Goal: Information Seeking & Learning: Check status

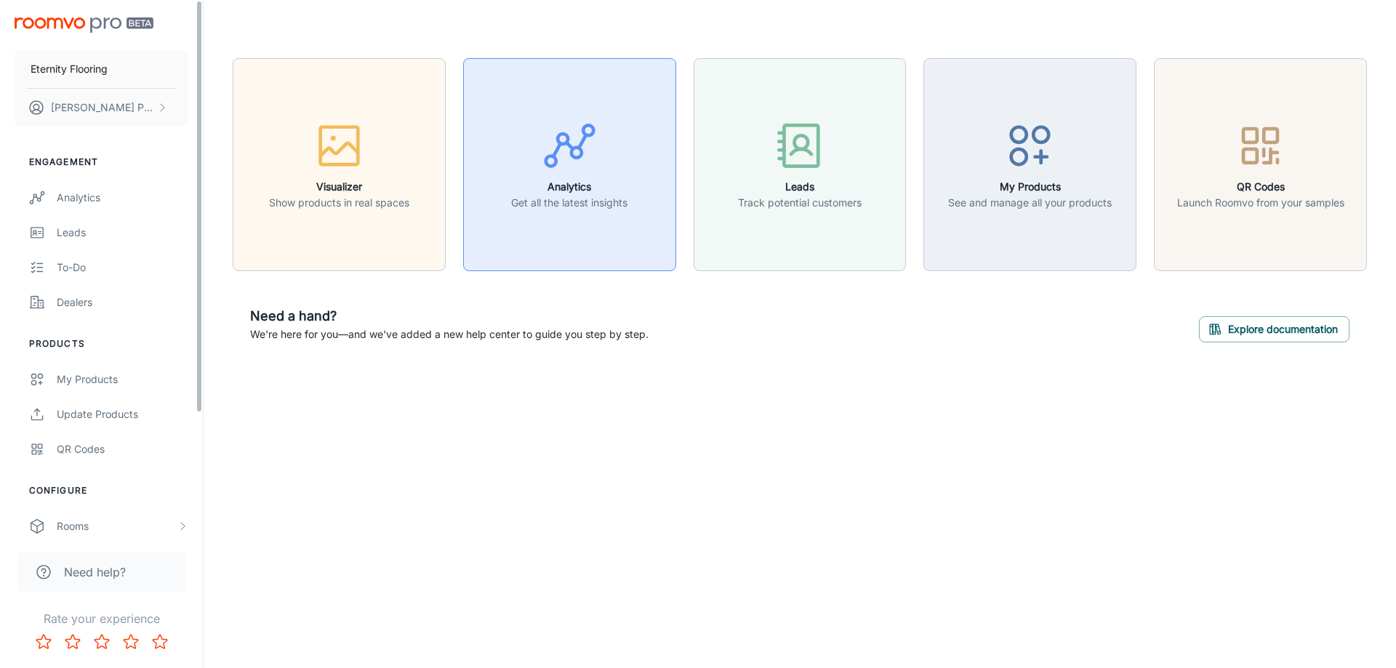
click at [531, 132] on div "button" at bounding box center [569, 149] width 116 height 60
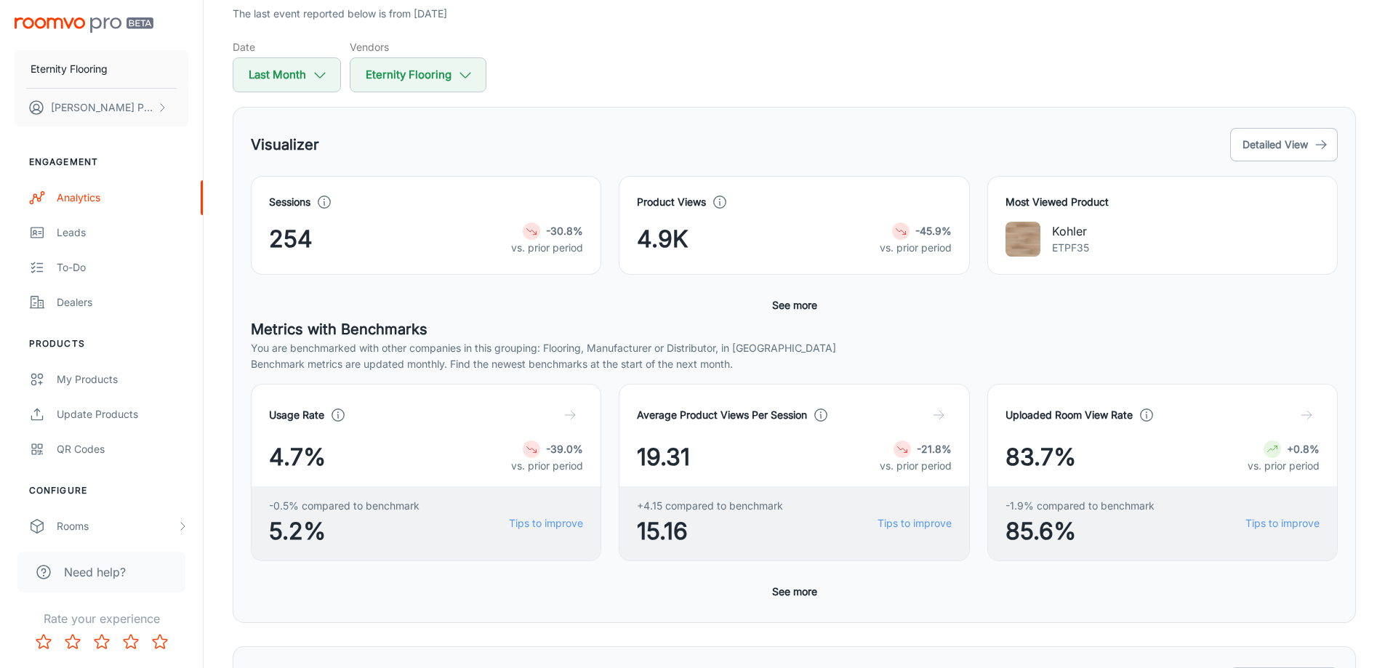
scroll to position [145, 0]
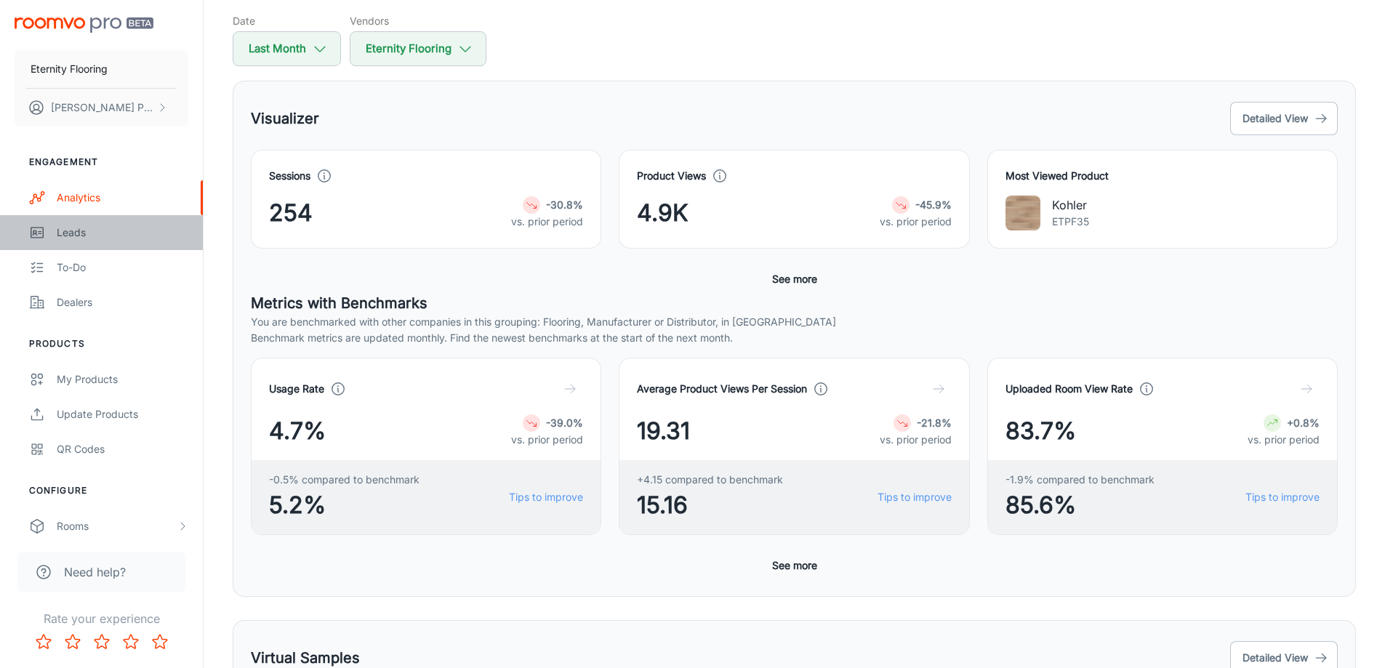
click at [88, 235] on div "Leads" at bounding box center [123, 233] width 132 height 16
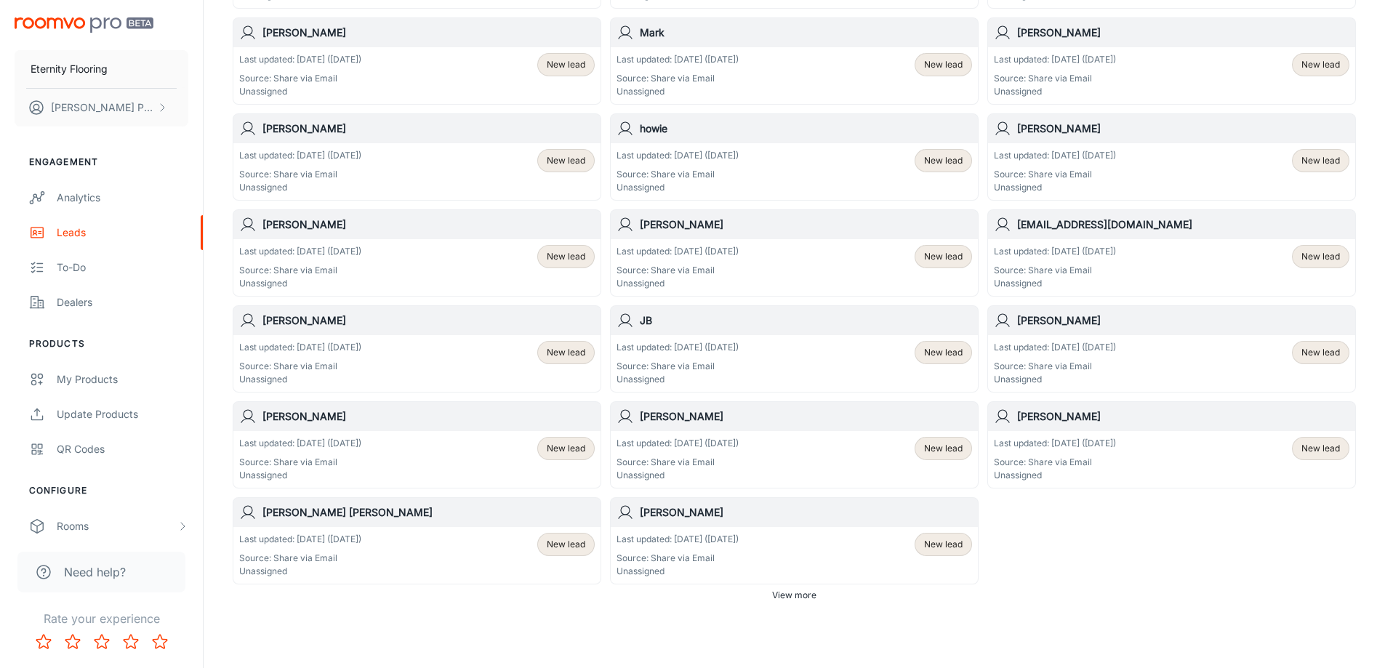
scroll to position [724, 0]
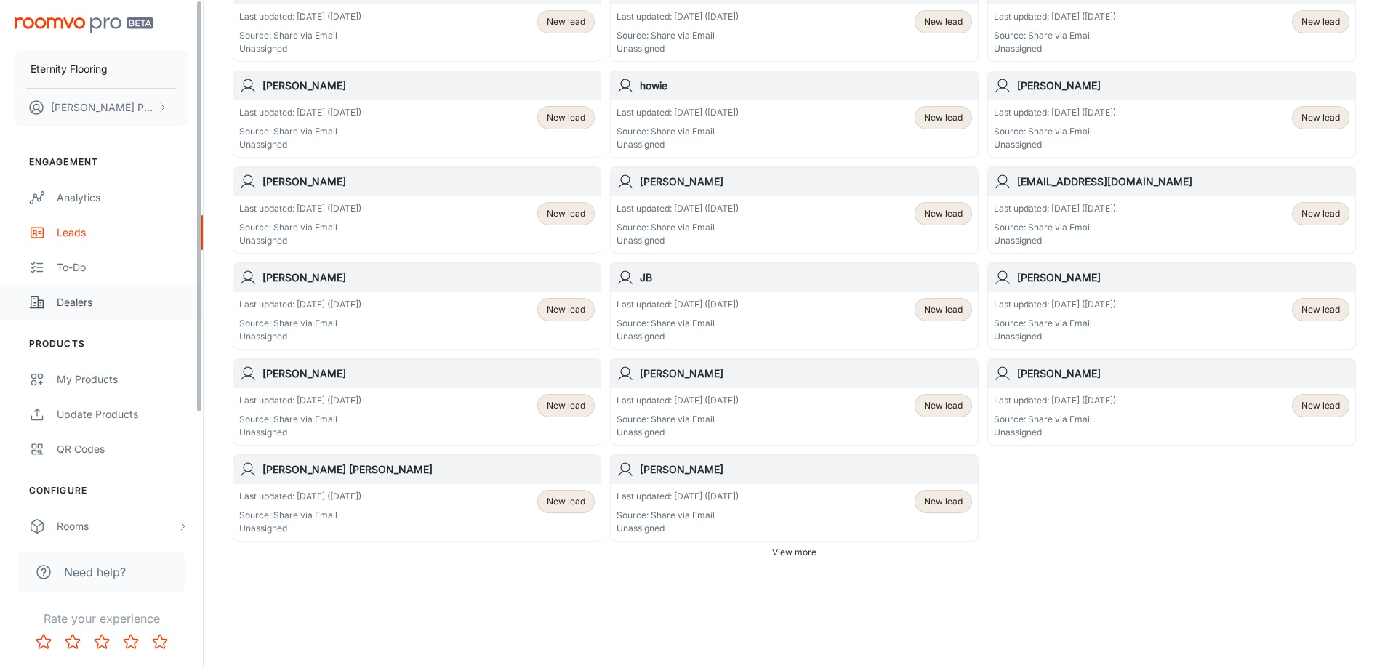
click at [52, 305] on link "Dealers" at bounding box center [101, 302] width 203 height 35
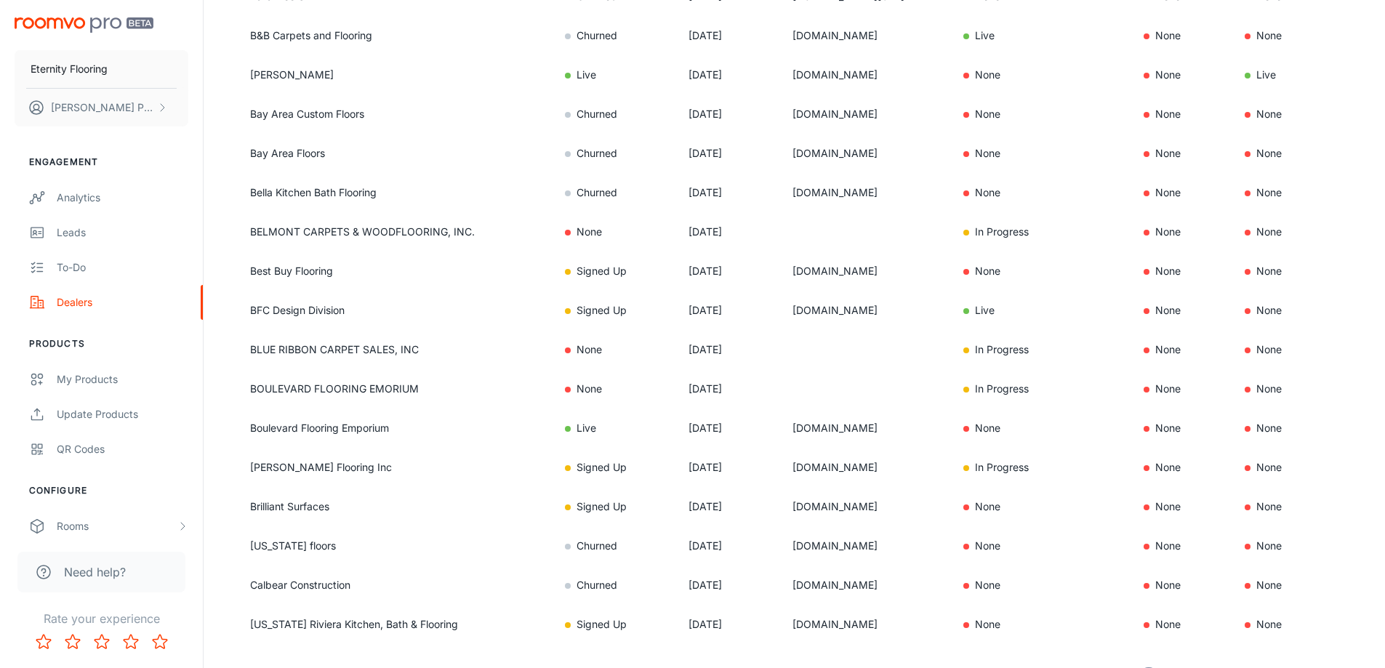
scroll to position [897, 0]
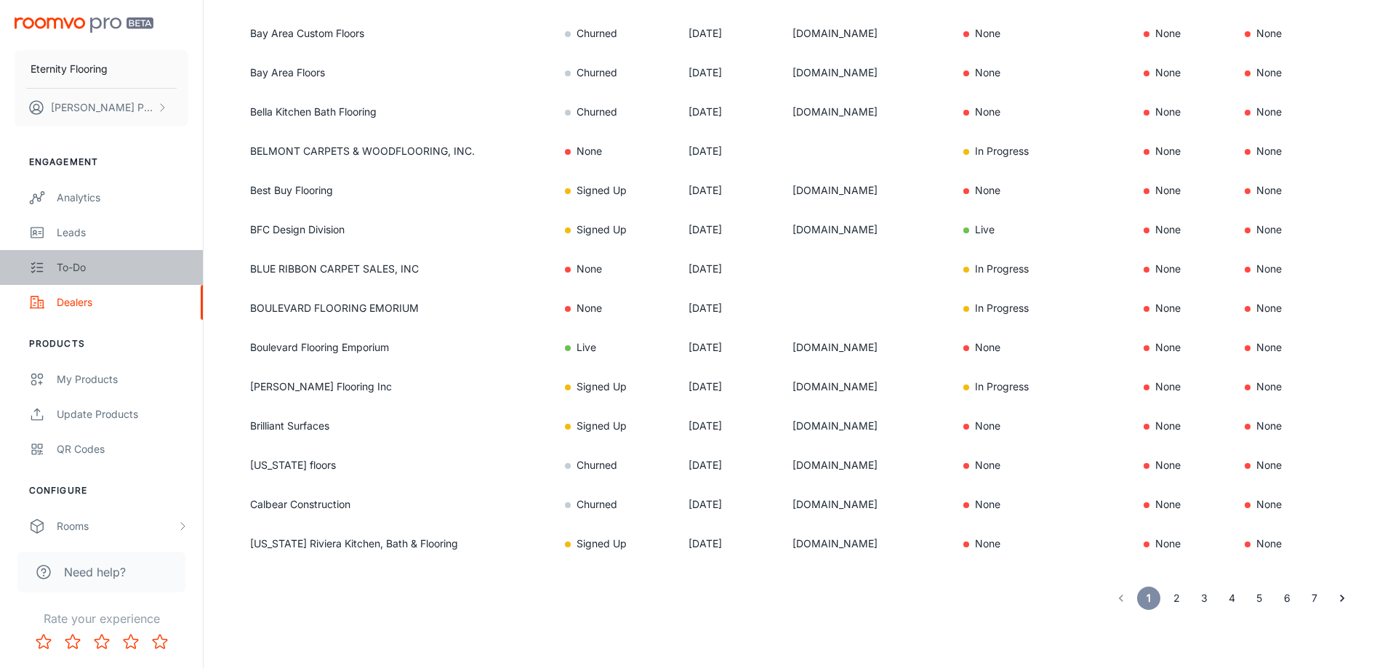
click at [68, 265] on div "To-do" at bounding box center [123, 268] width 132 height 16
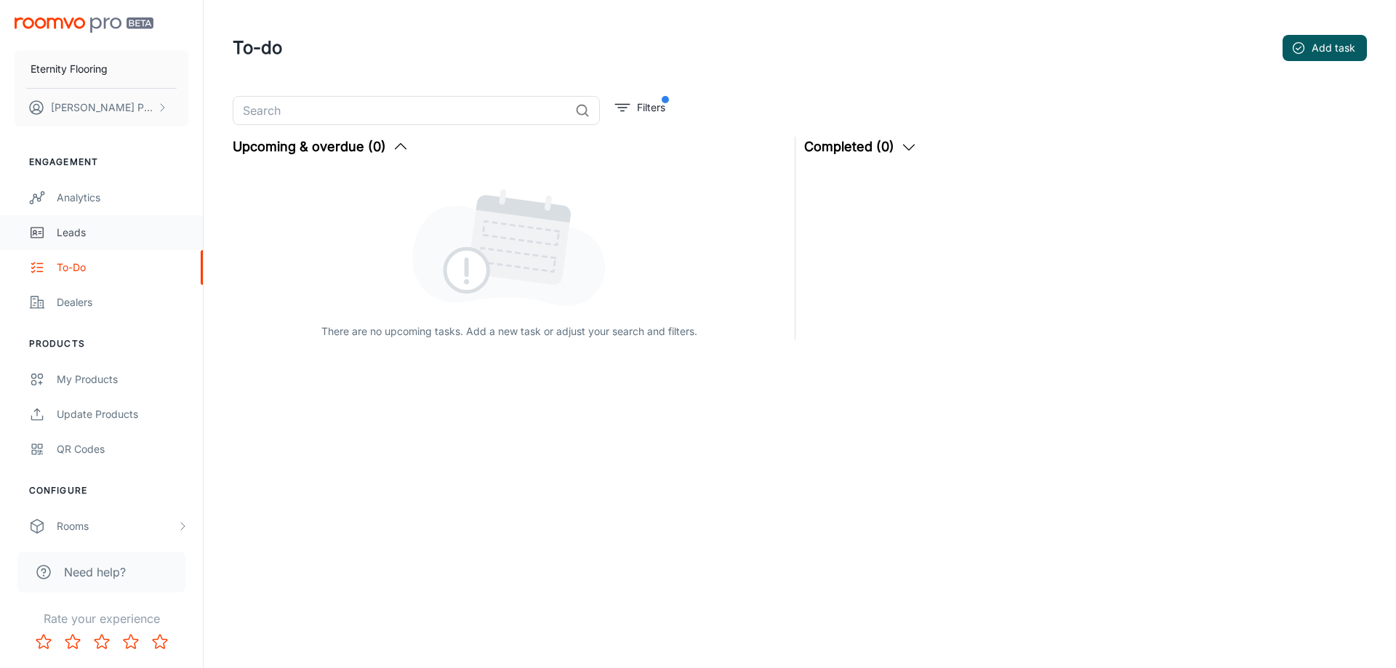
click at [77, 236] on div "Leads" at bounding box center [123, 233] width 132 height 16
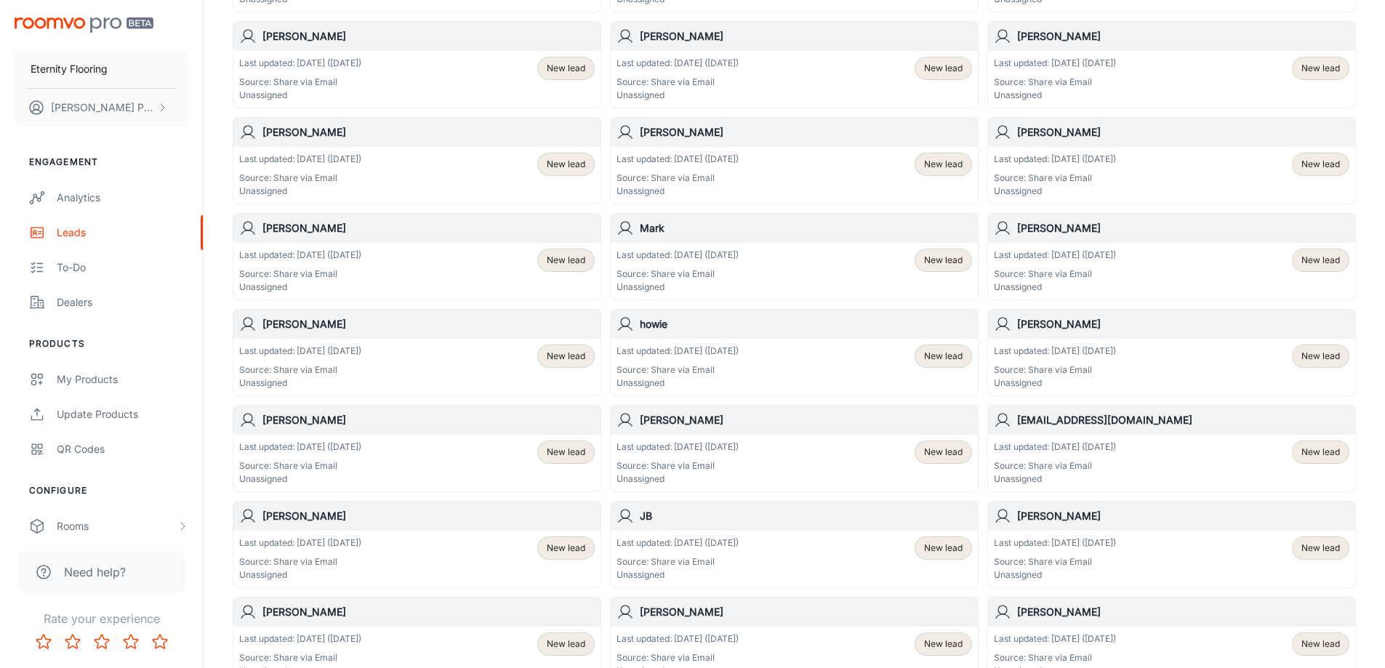
scroll to position [724, 0]
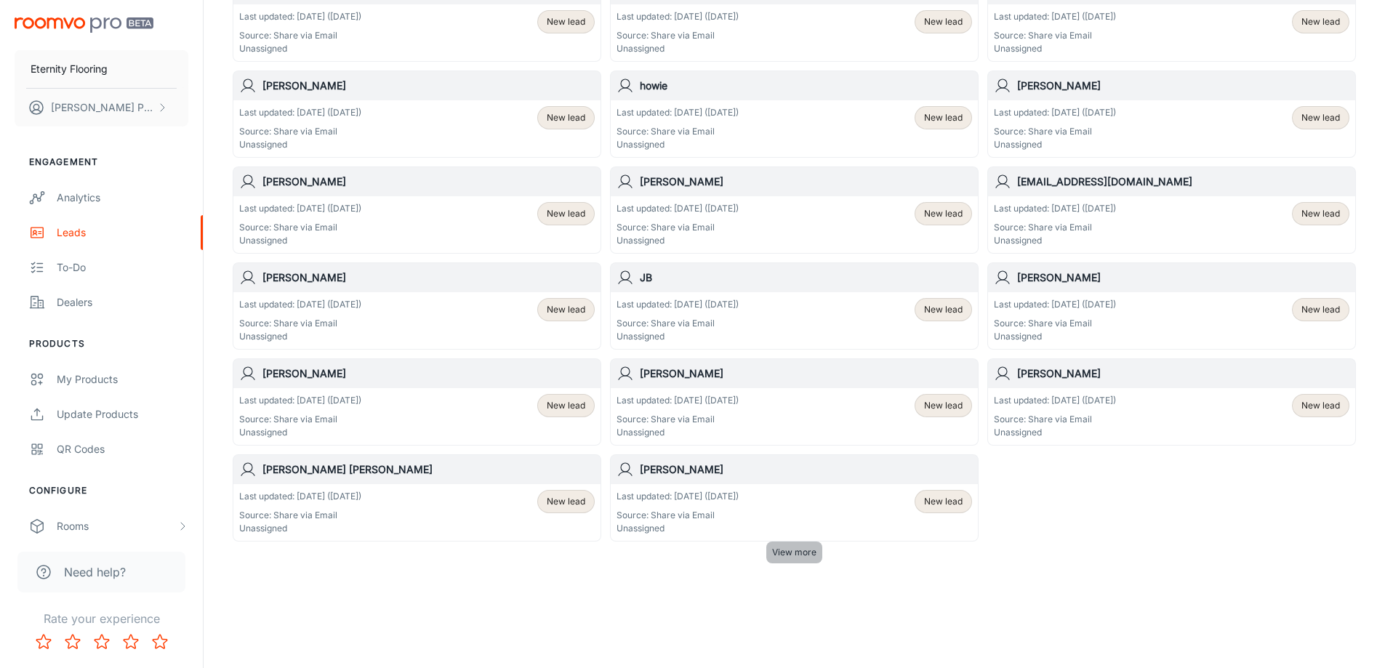
click at [776, 553] on span "View more" at bounding box center [794, 552] width 44 height 13
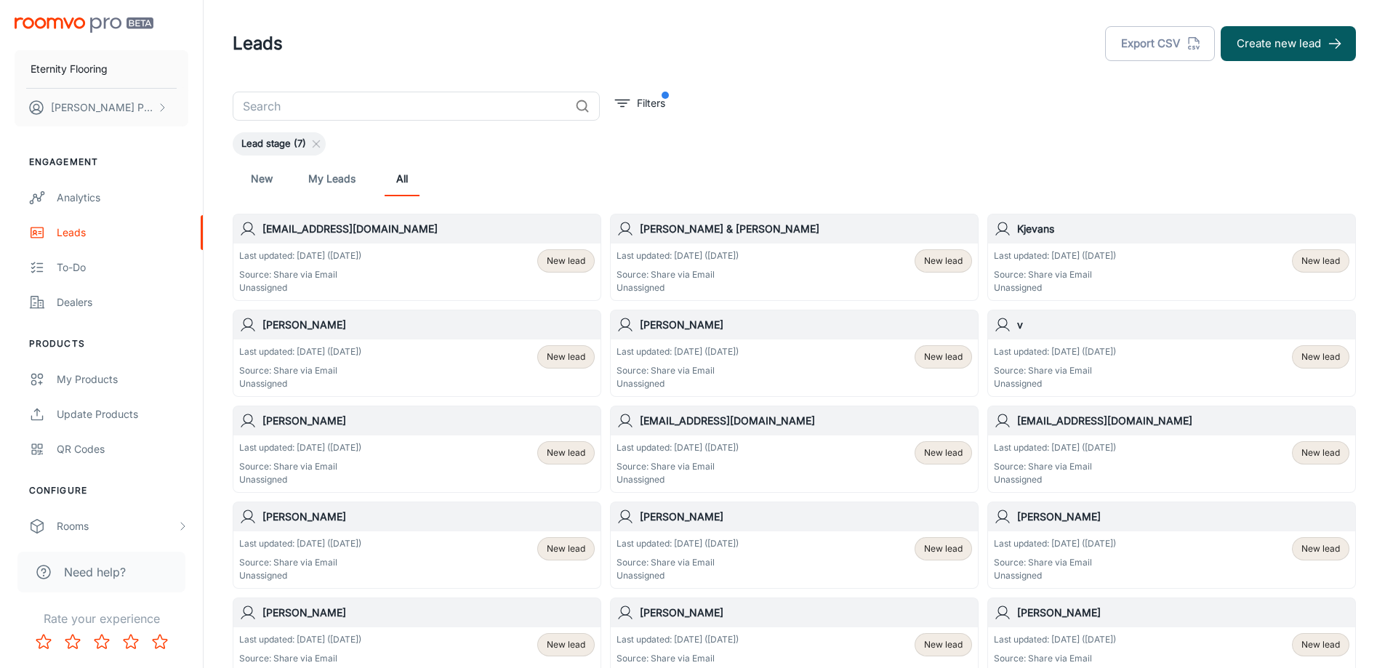
scroll to position [0, 0]
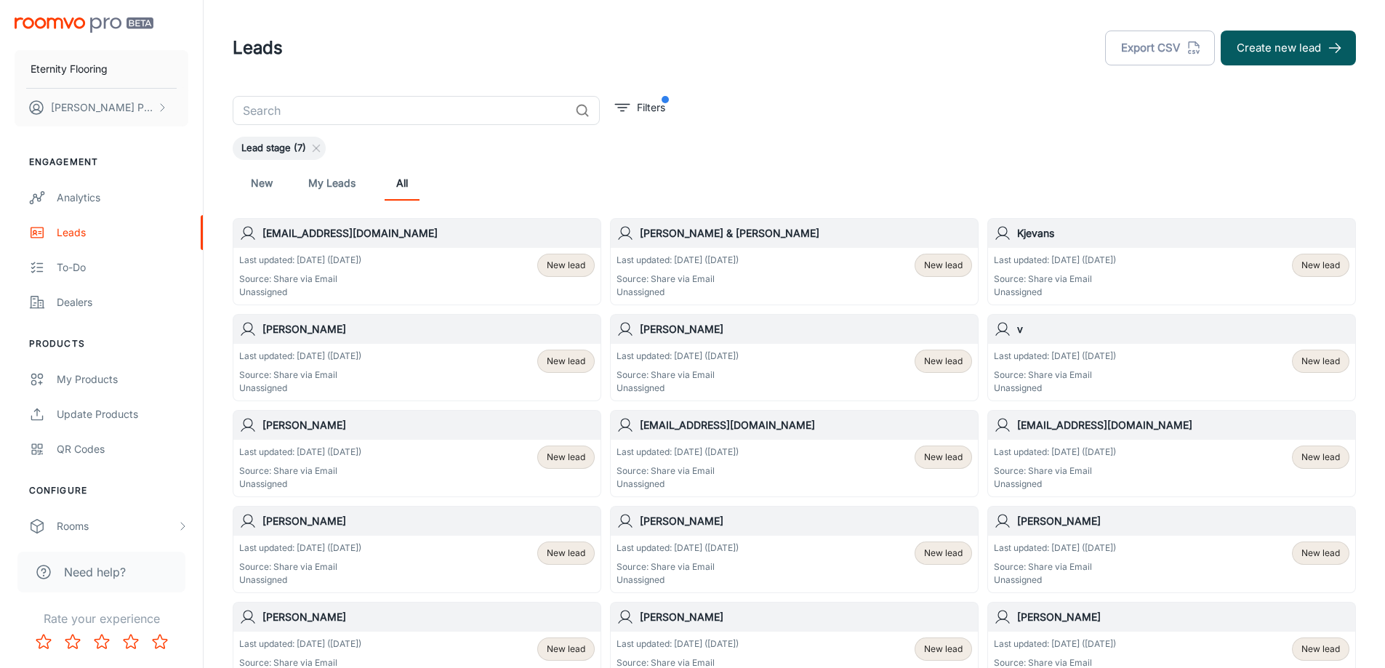
click at [697, 280] on p "Source: Share via Email" at bounding box center [678, 279] width 122 height 13
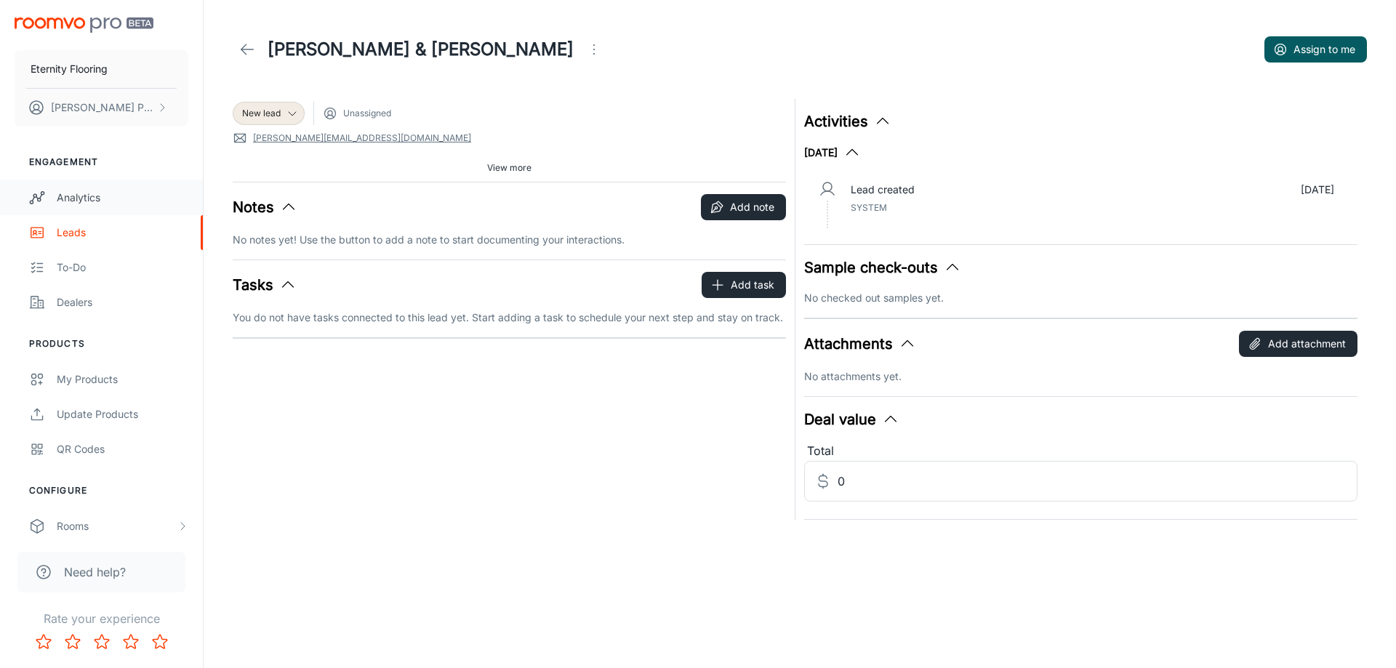
click at [78, 193] on div "Analytics" at bounding box center [123, 198] width 132 height 16
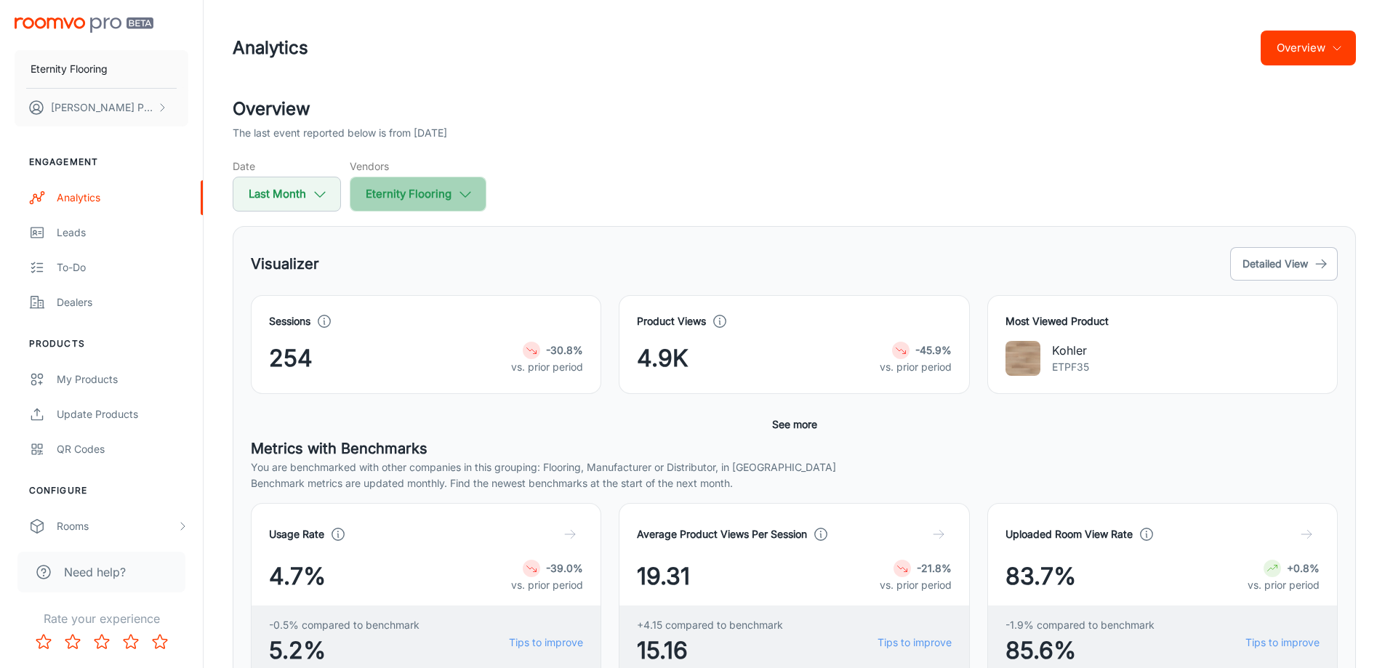
click at [474, 191] on button "Eternity Flooring" at bounding box center [418, 194] width 137 height 35
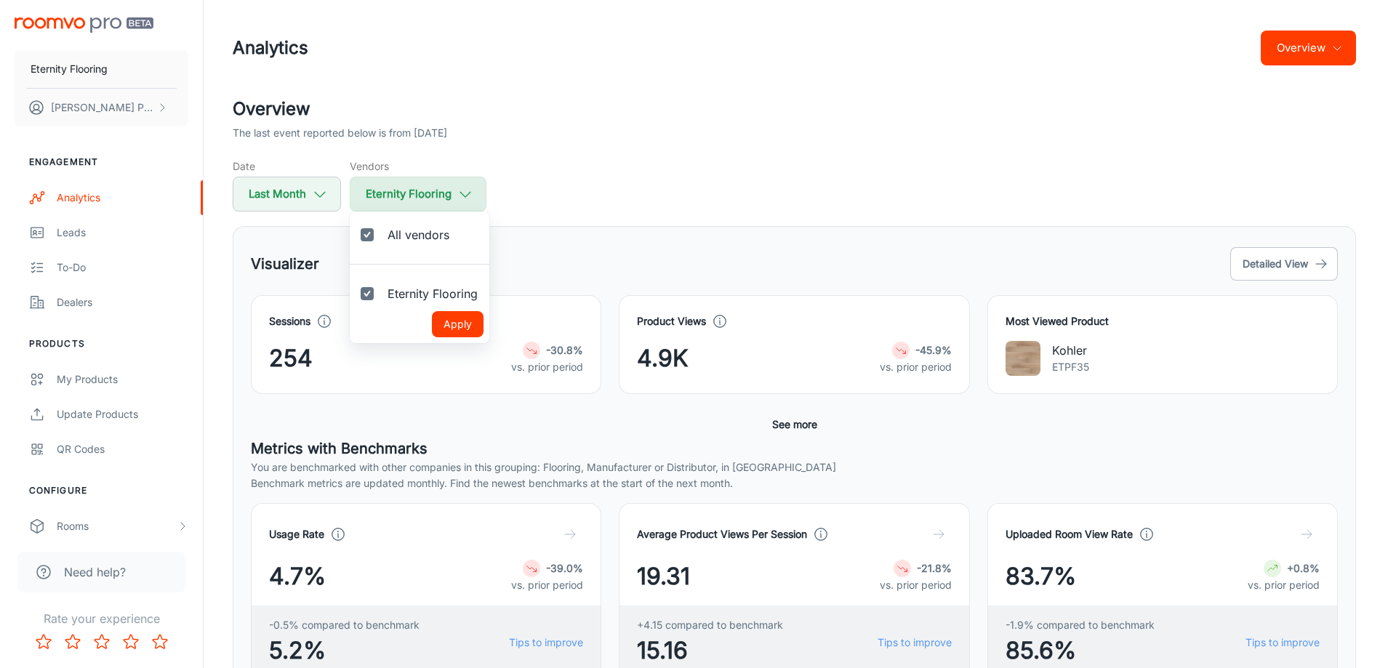
click at [474, 191] on div at bounding box center [698, 334] width 1396 height 668
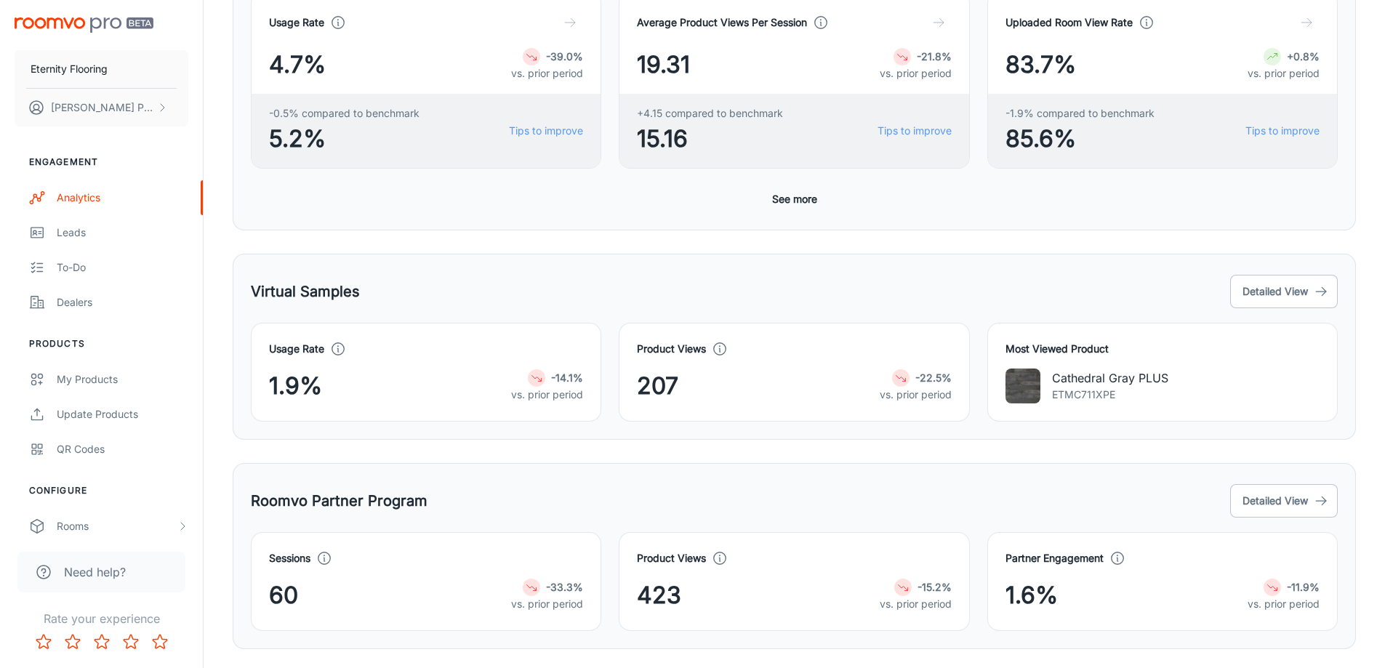
scroll to position [551, 0]
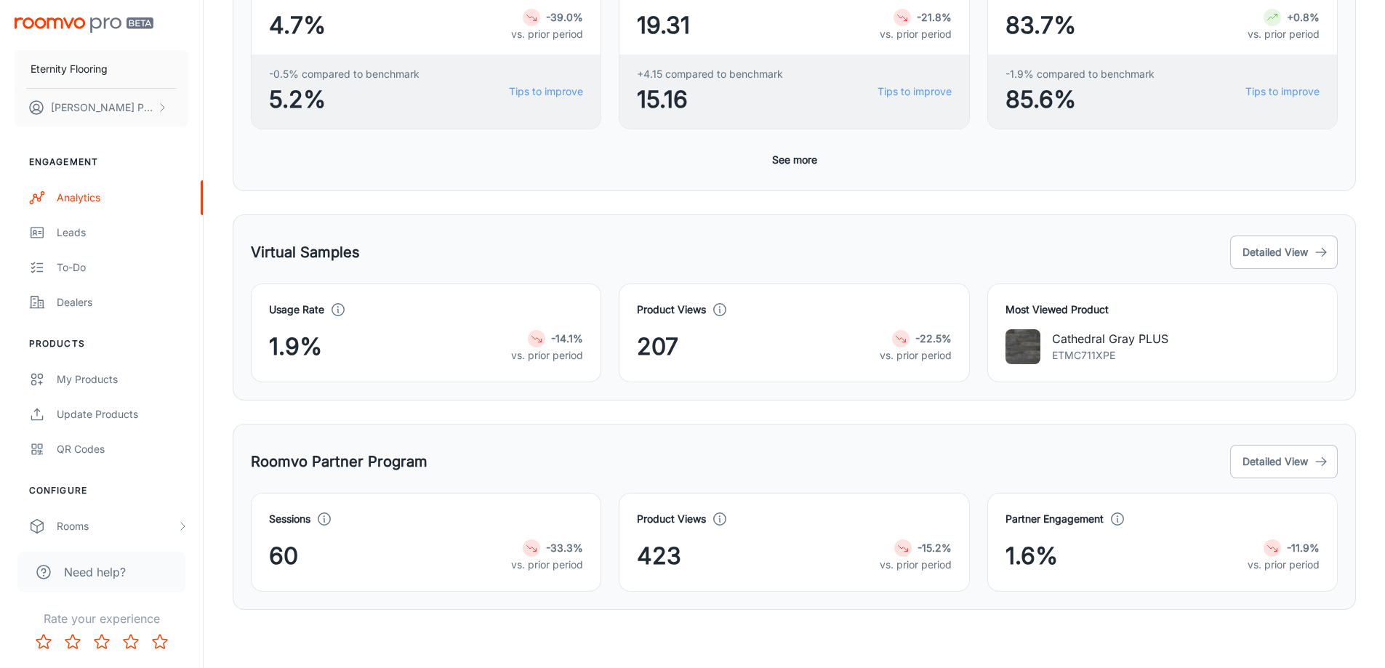
click at [1265, 478] on div "Partner Engagement 1.6% -11.9% vs. prior period" at bounding box center [1154, 534] width 368 height 116
click at [1262, 468] on button "Detailed View" at bounding box center [1284, 461] width 108 height 33
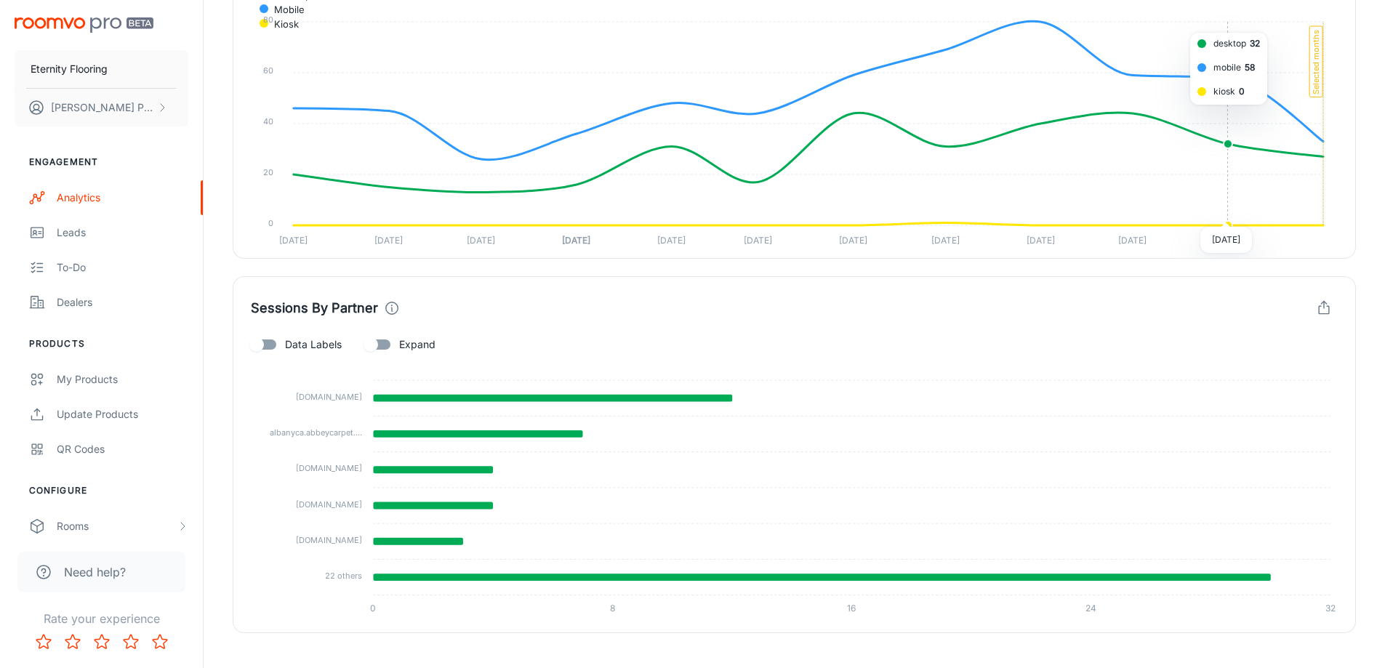
scroll to position [582, 0]
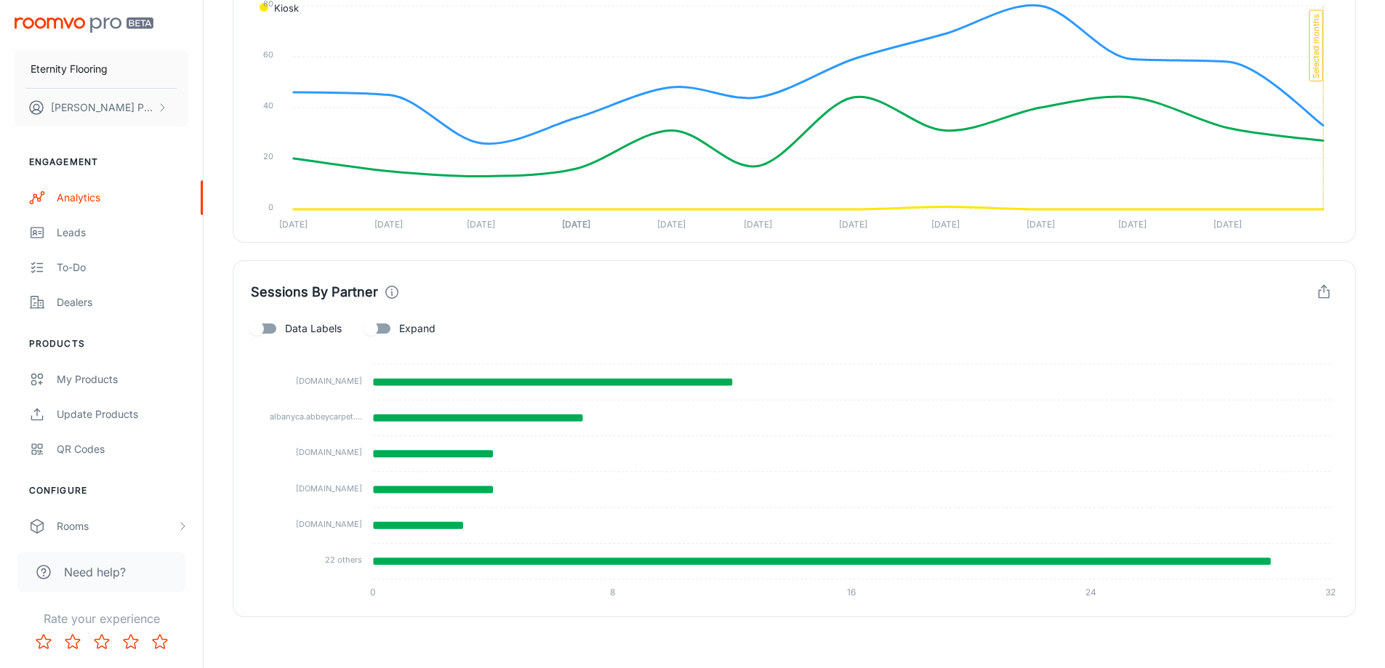
click at [267, 331] on input "Data Labels" at bounding box center [256, 329] width 83 height 28
checkbox input "true"
click at [384, 327] on input "Expand" at bounding box center [370, 329] width 83 height 28
checkbox input "true"
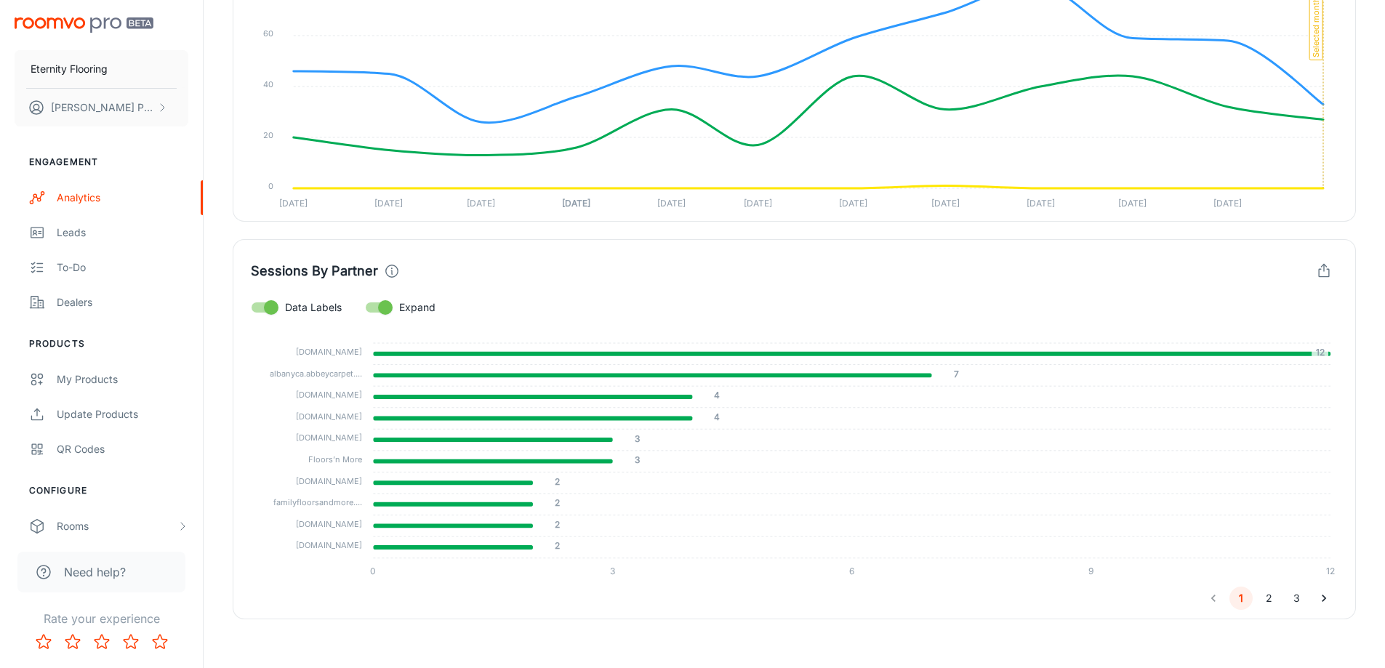
scroll to position [612, 0]
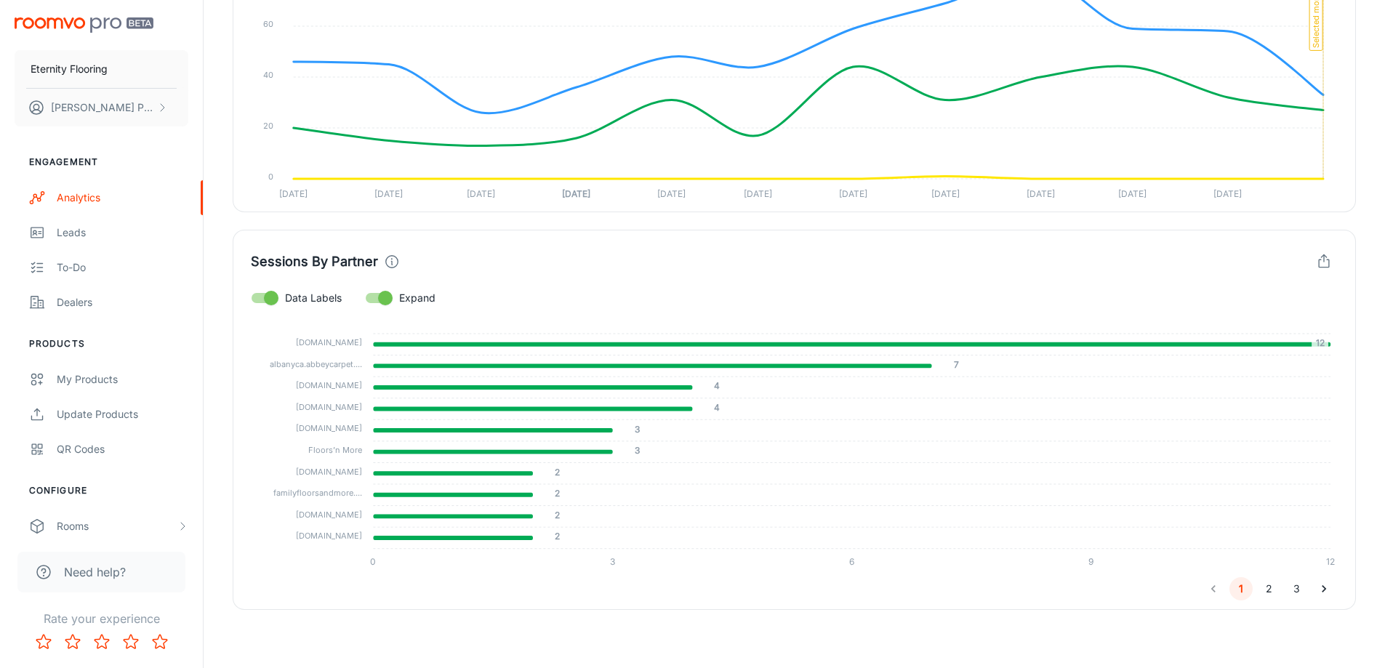
click at [1273, 588] on button "2" at bounding box center [1268, 588] width 23 height 23
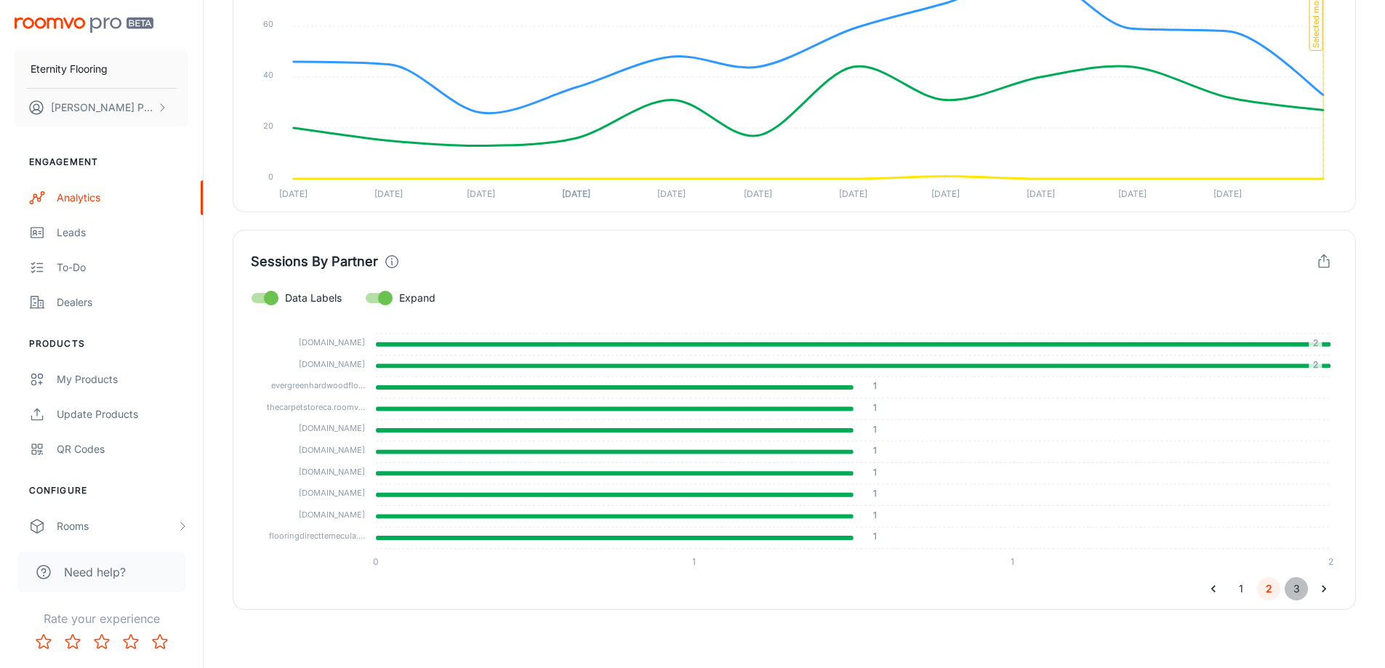
click at [1292, 592] on button "3" at bounding box center [1296, 588] width 23 height 23
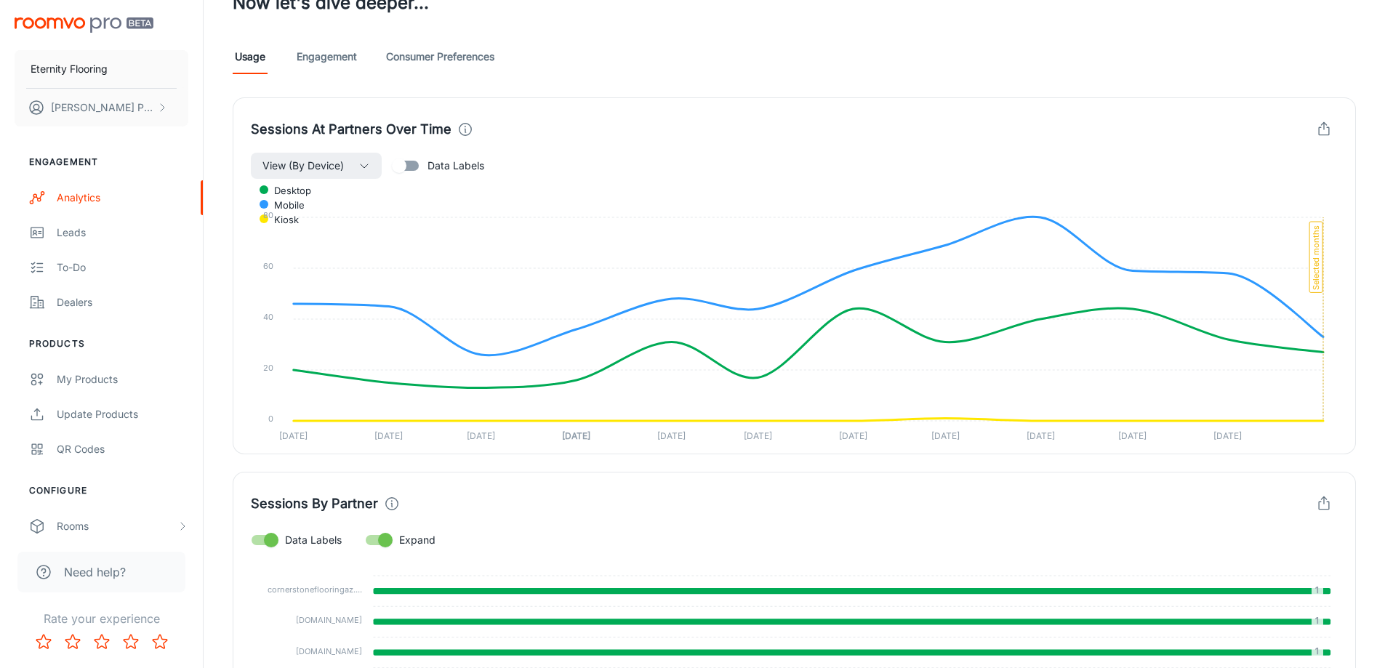
scroll to position [321, 0]
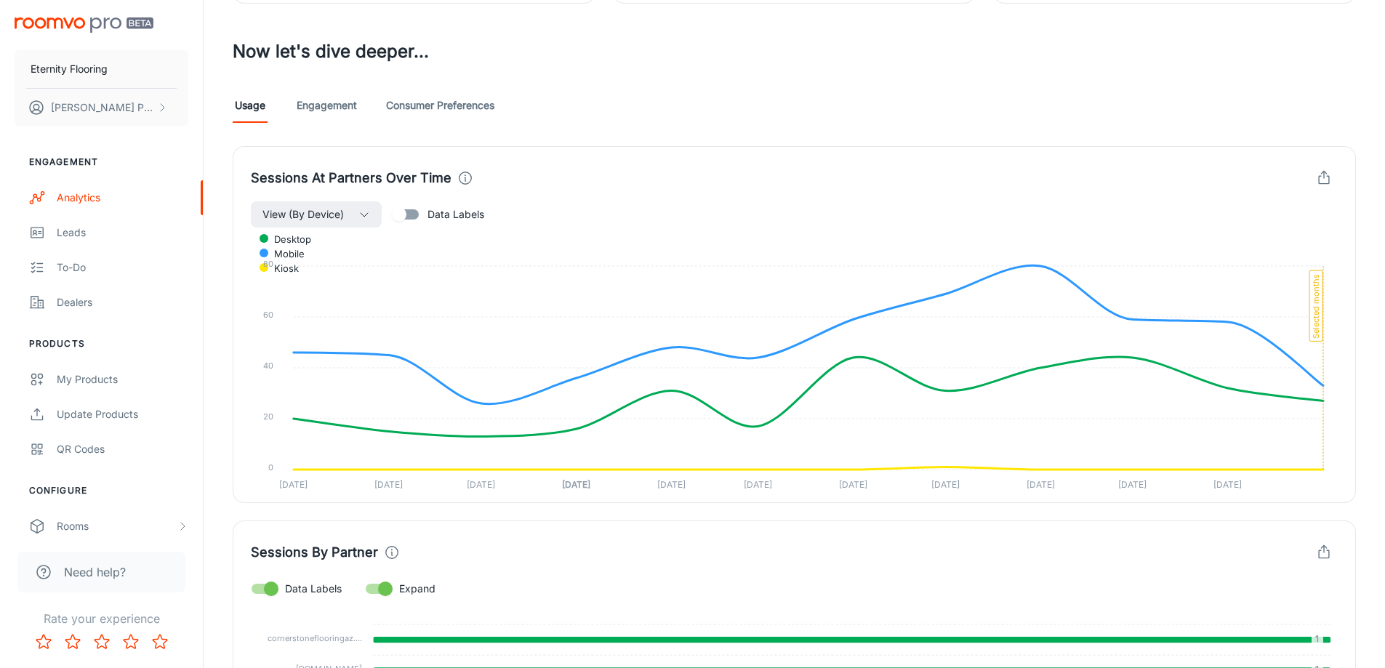
click at [435, 98] on link "Consumer Preferences" at bounding box center [440, 105] width 108 height 35
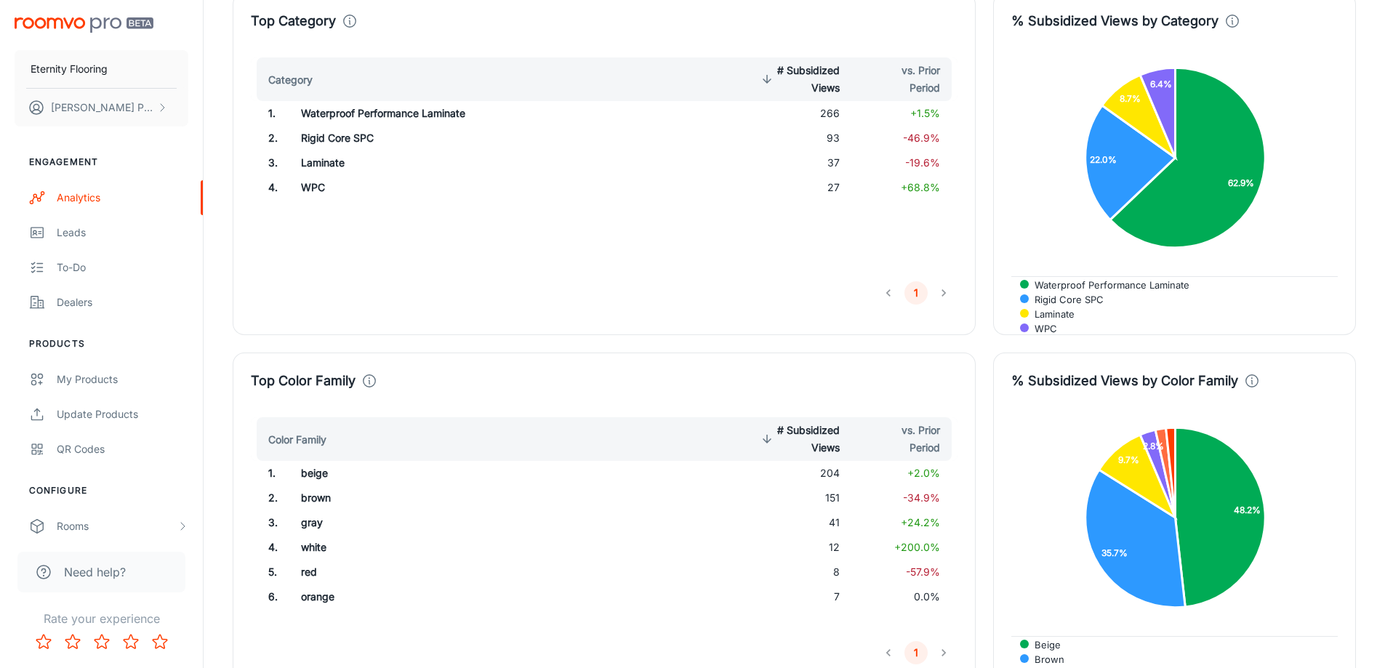
scroll to position [331, 0]
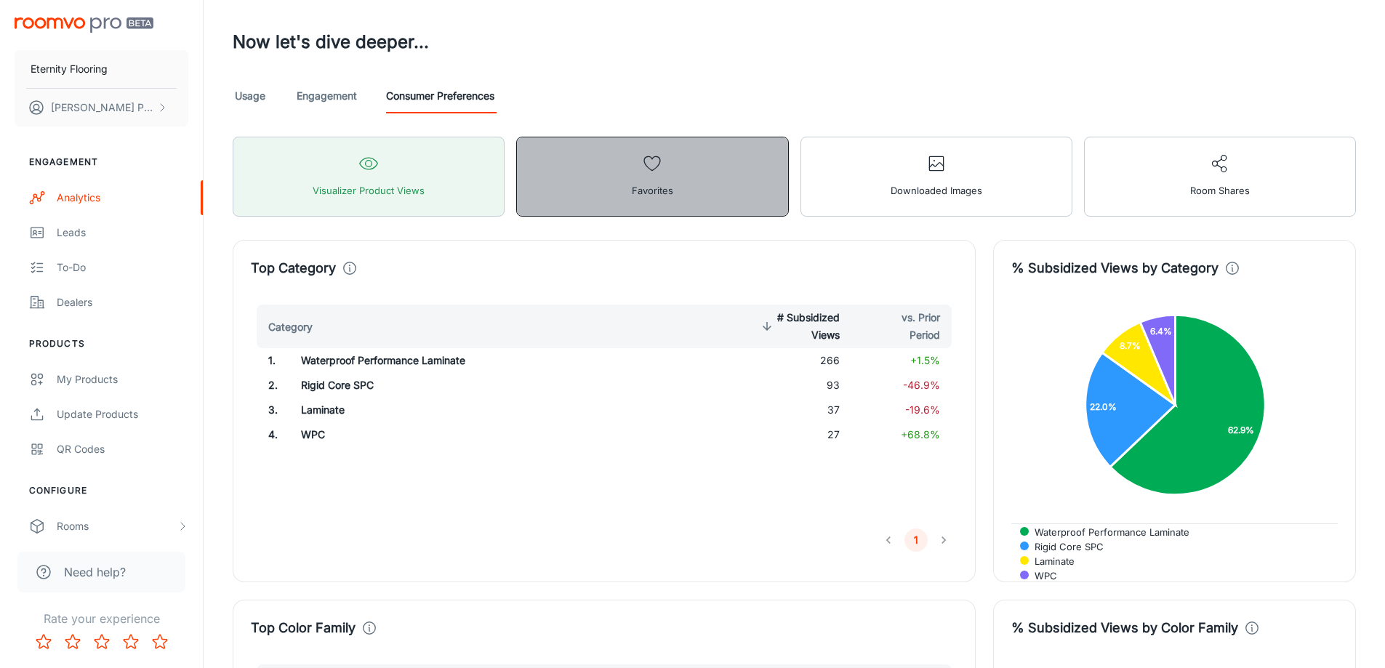
click at [772, 158] on button "Favorites" at bounding box center [652, 177] width 272 height 80
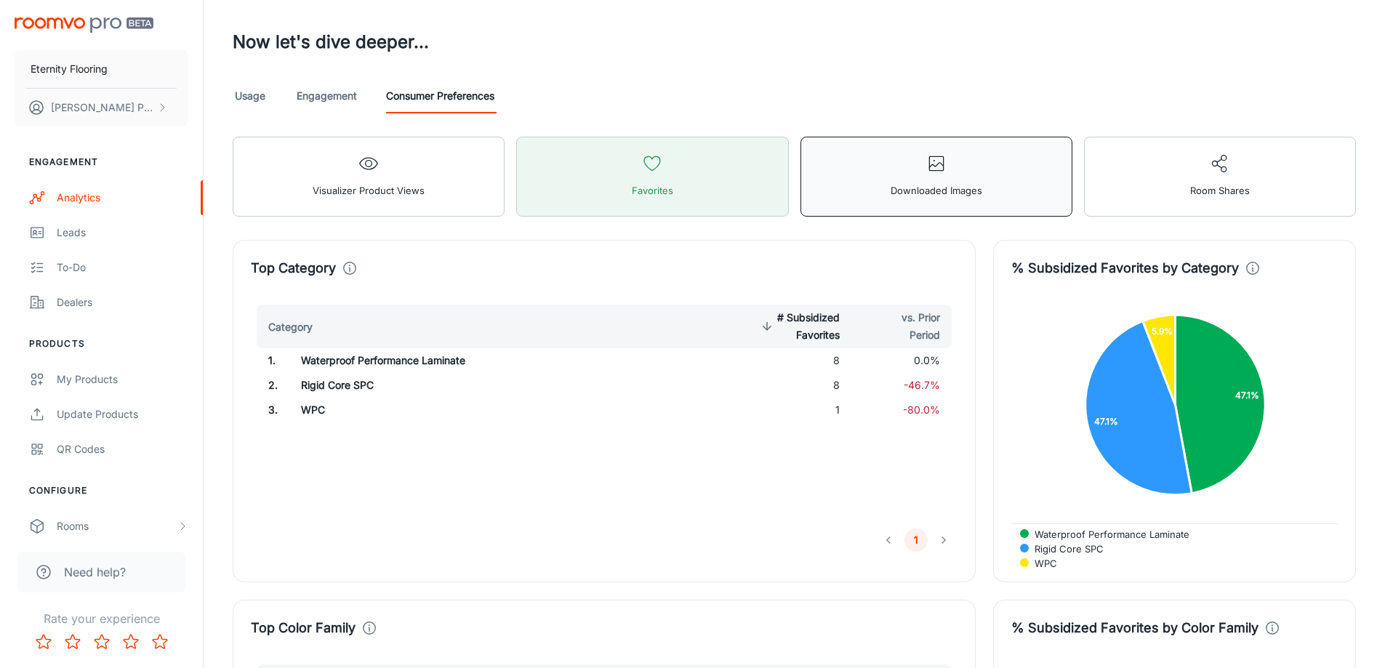
click at [876, 188] on button "Downloaded Images" at bounding box center [937, 177] width 272 height 80
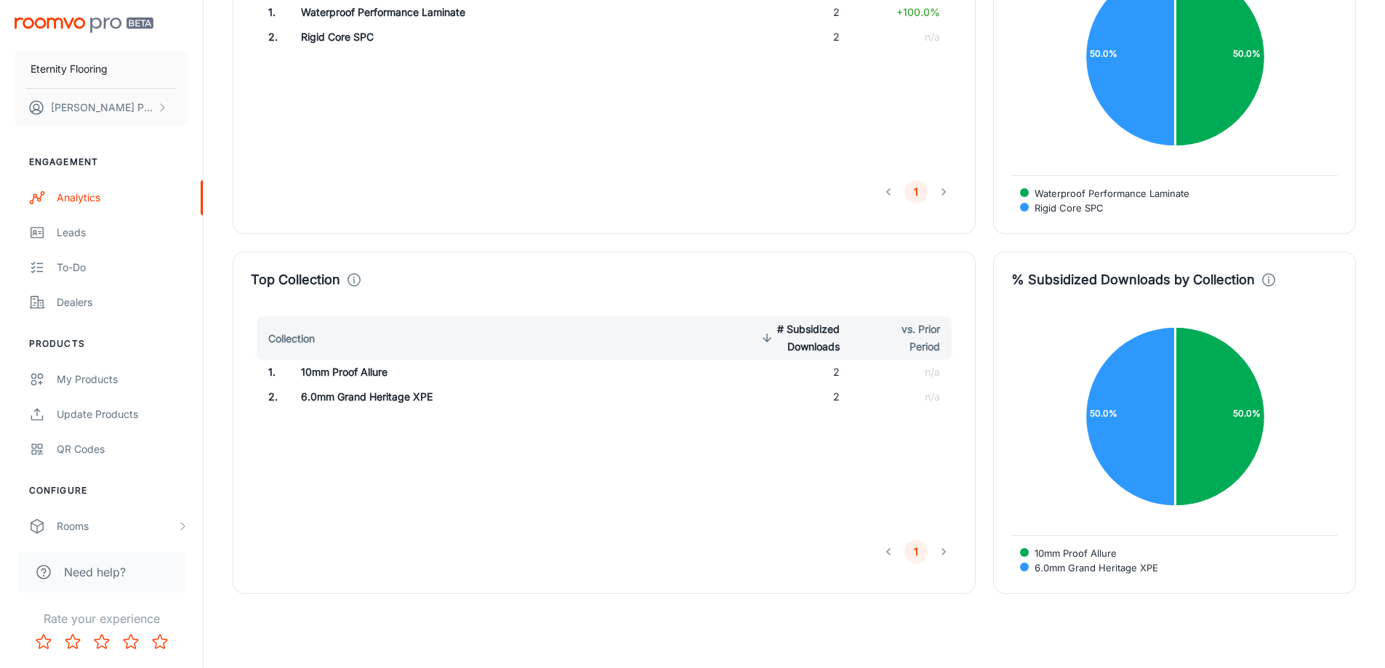
scroll to position [694, 0]
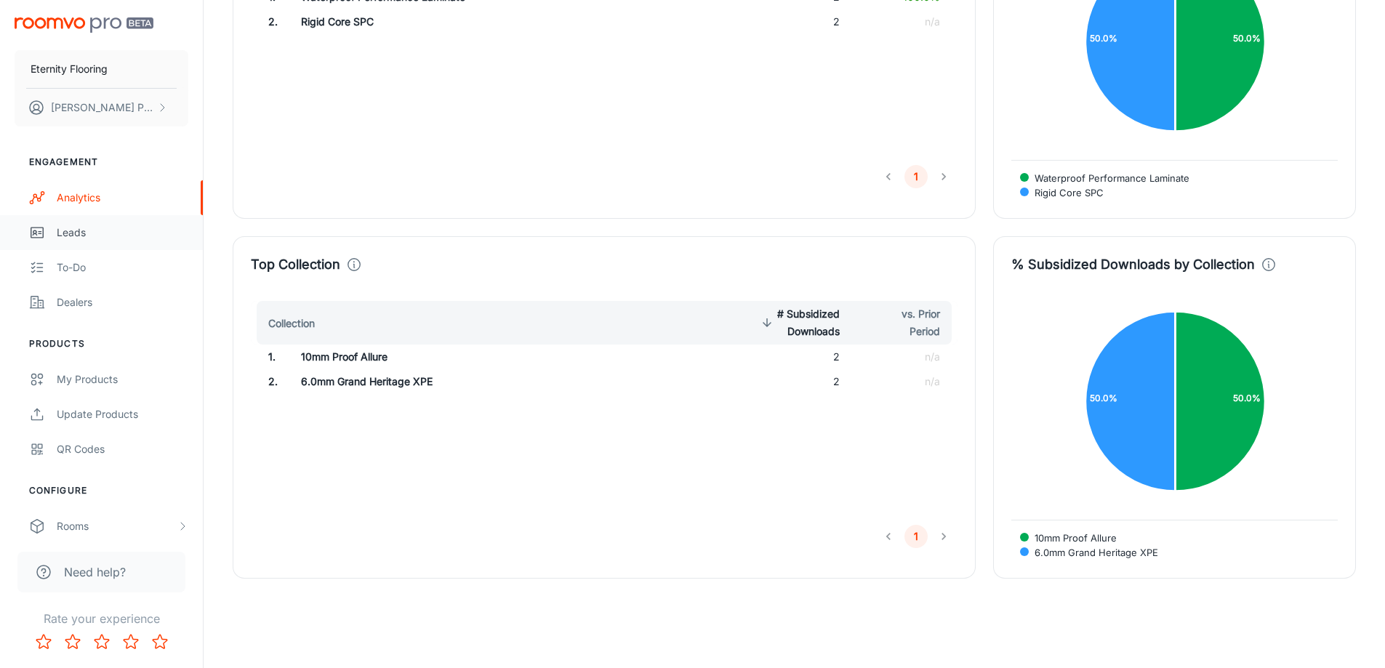
click at [68, 236] on div "Leads" at bounding box center [123, 233] width 132 height 16
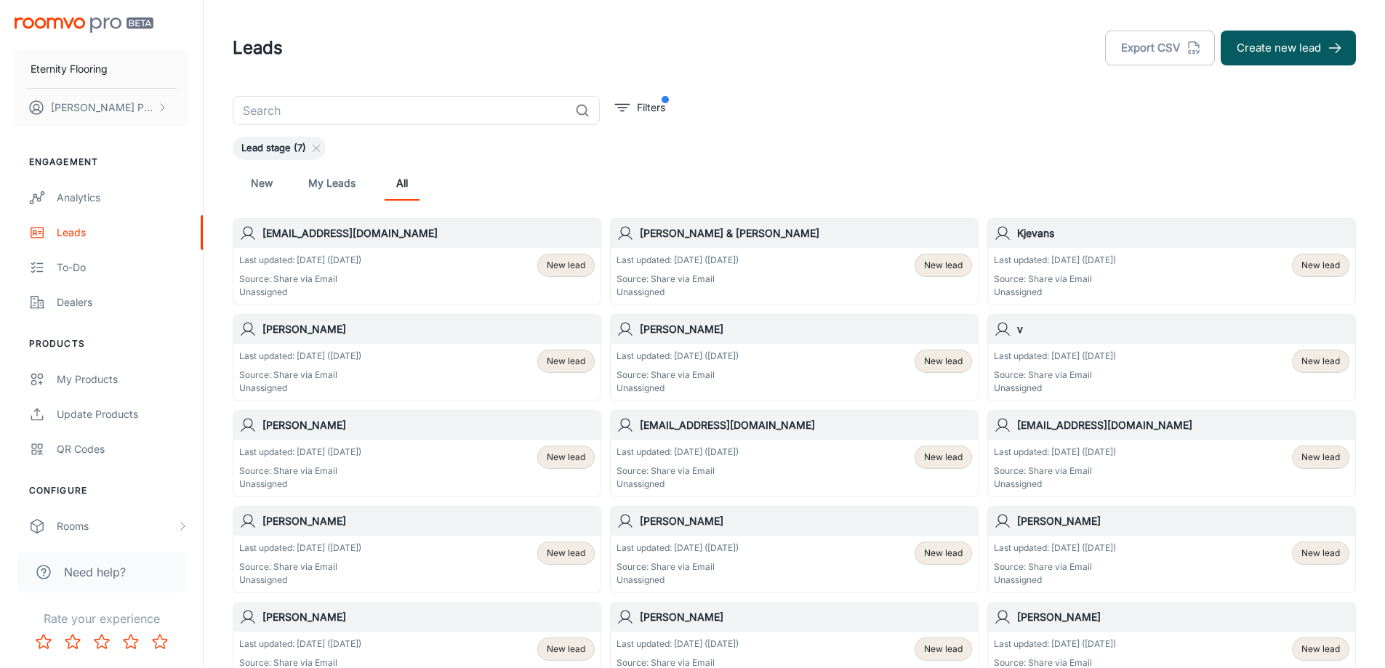
click at [729, 367] on div "Last updated: [DATE] ([DATE]) Source: Share via Email Unassigned" at bounding box center [678, 372] width 122 height 45
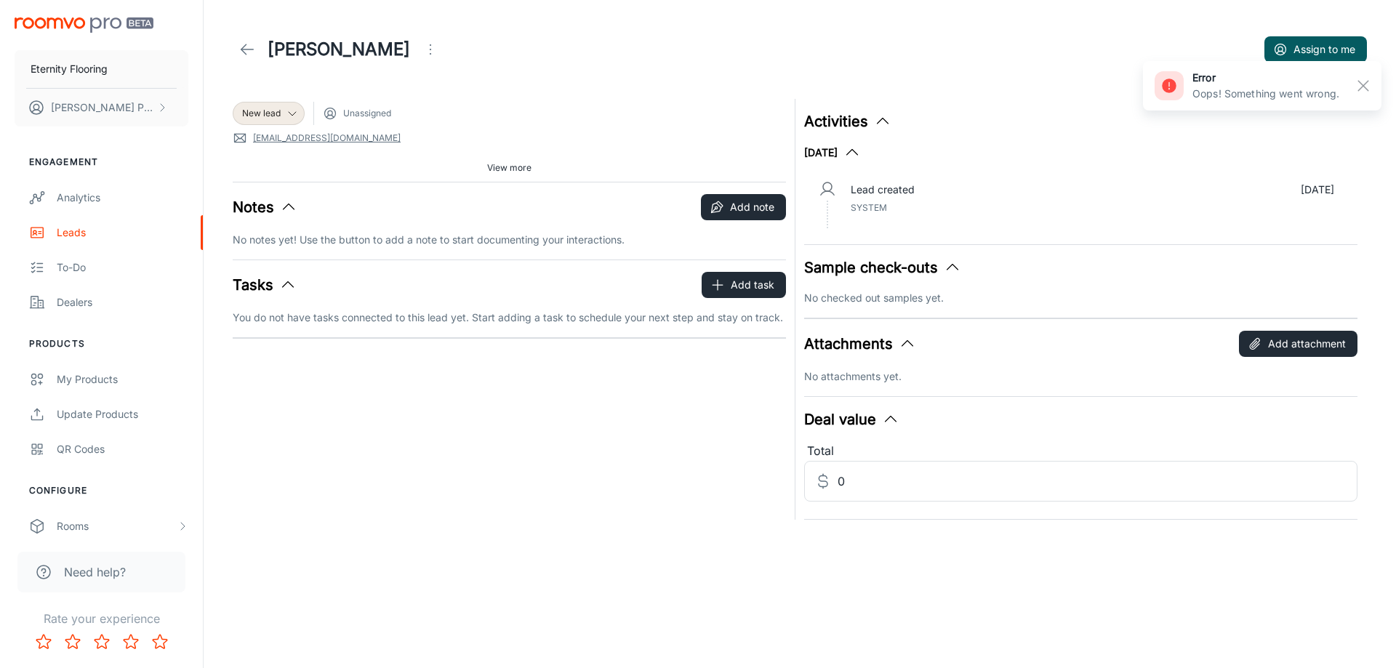
click at [241, 55] on icon at bounding box center [247, 49] width 17 height 17
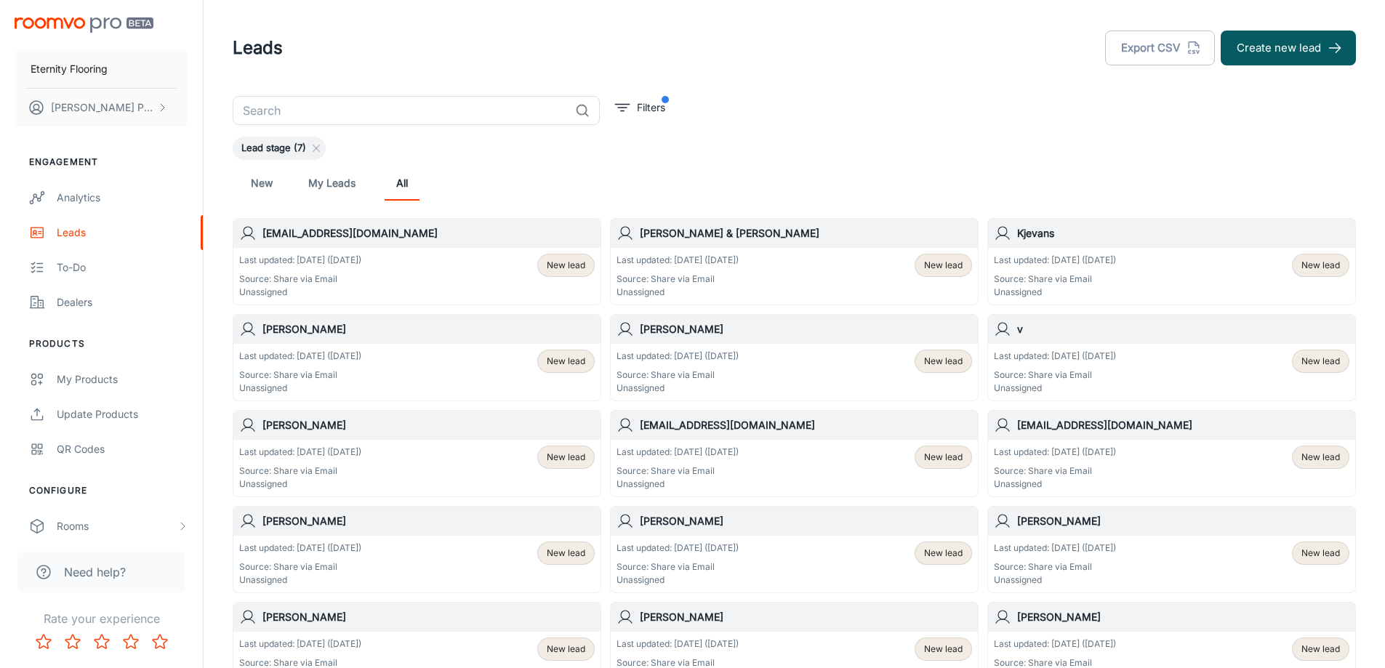
click at [690, 561] on p "Source: Share via Email" at bounding box center [678, 567] width 122 height 13
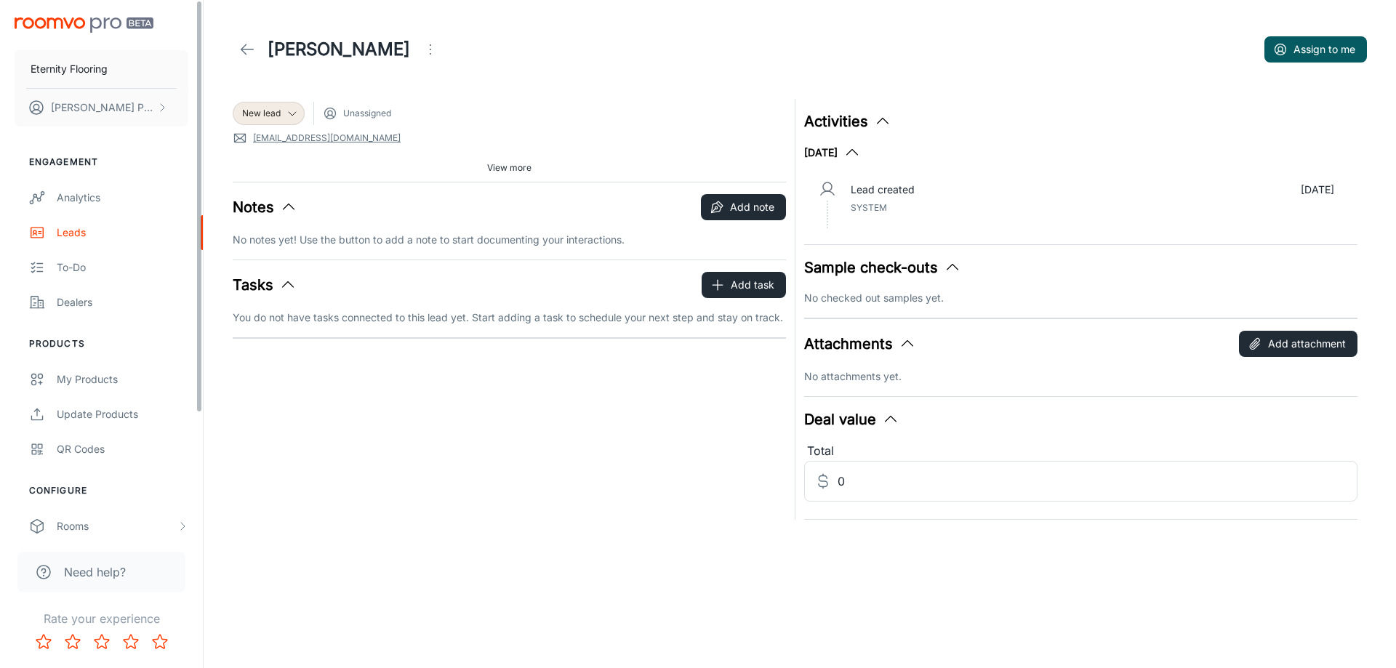
click at [247, 49] on line at bounding box center [247, 49] width 12 height 0
